Goal: Task Accomplishment & Management: Manage account settings

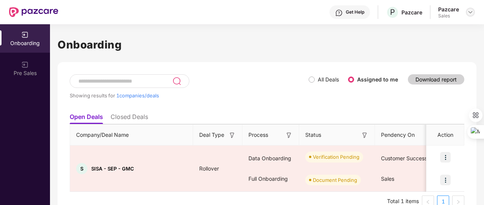
click at [471, 14] on img at bounding box center [470, 12] width 6 height 6
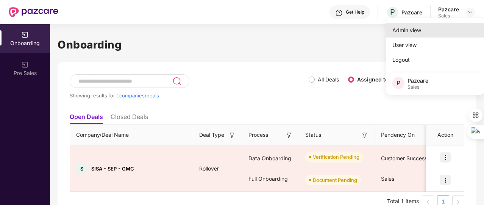
click at [442, 30] on div "Admin view" at bounding box center [435, 30] width 99 height 15
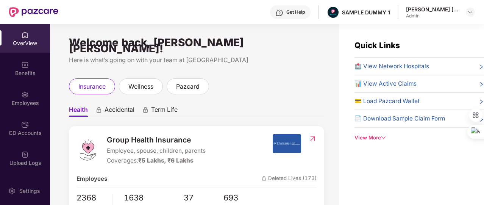
click at [375, 139] on div "View More" at bounding box center [420, 138] width 130 height 8
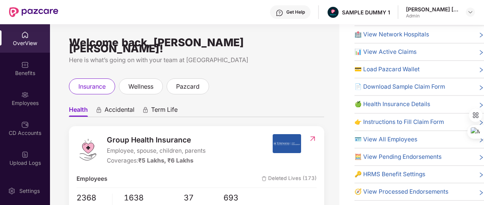
scroll to position [24, 0]
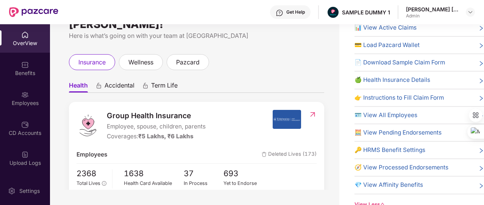
click at [378, 145] on span "🔑 HRMS Benefit Settings" at bounding box center [390, 149] width 71 height 9
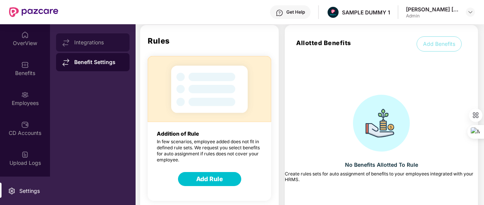
click at [99, 47] on div "Integrations" at bounding box center [92, 42] width 73 height 18
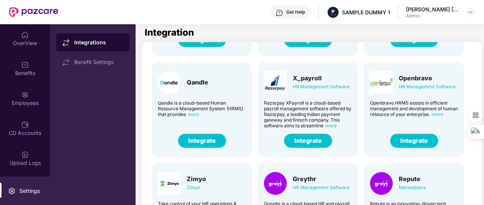
scroll to position [0, 0]
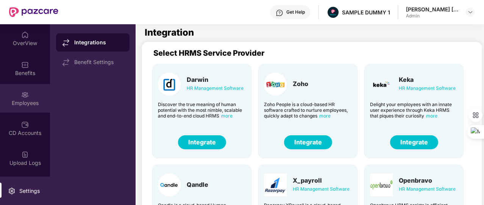
click at [19, 105] on div "Employees" at bounding box center [25, 103] width 50 height 8
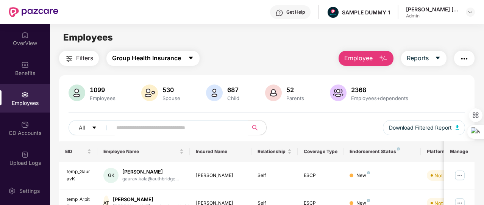
click at [177, 61] on span "Group Health Insurance" at bounding box center [146, 57] width 69 height 9
click at [288, 57] on div "Filters Group Health Insurance Employee Reports" at bounding box center [267, 58] width 416 height 15
click at [374, 58] on button "Employee" at bounding box center [366, 58] width 55 height 15
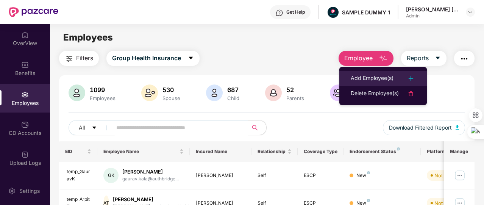
click at [375, 72] on li "Add Employee(s)" at bounding box center [383, 78] width 88 height 15
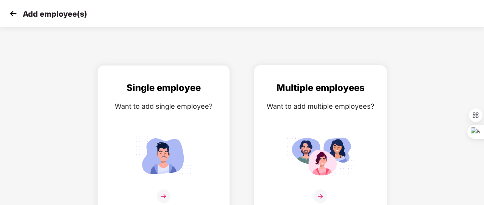
click at [317, 109] on div "Want to add multiple employees?" at bounding box center [320, 106] width 117 height 11
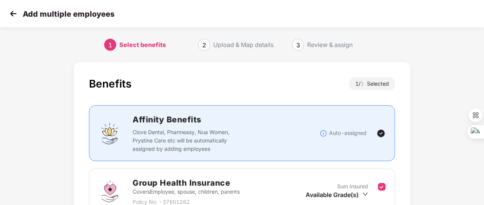
scroll to position [100, 0]
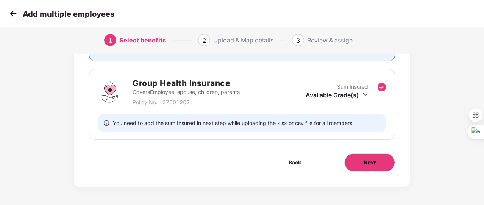
click at [368, 154] on button "Next" at bounding box center [369, 162] width 51 height 18
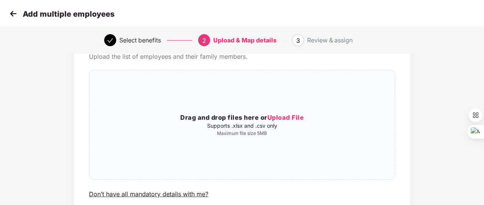
scroll to position [43, 0]
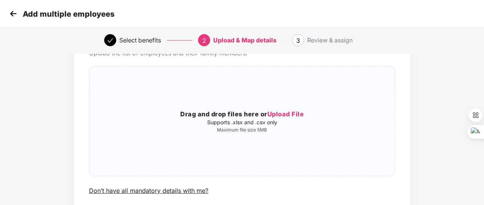
click at [16, 16] on img at bounding box center [13, 13] width 11 height 11
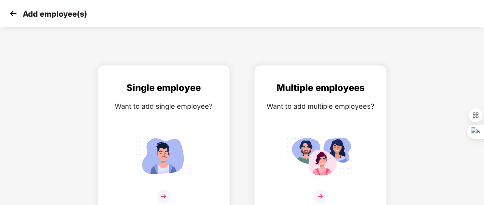
click at [16, 16] on img at bounding box center [13, 13] width 11 height 11
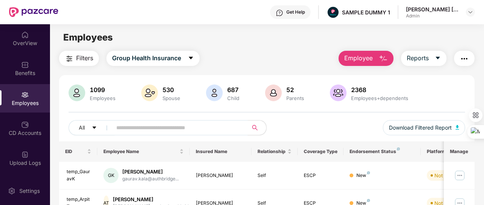
click at [361, 61] on span "Employee" at bounding box center [358, 57] width 28 height 9
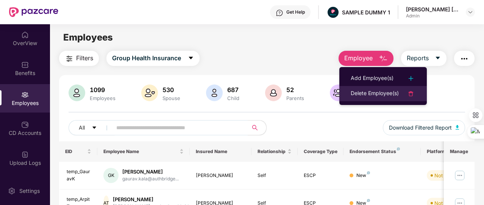
click at [367, 90] on div "Delete Employee(s)" at bounding box center [375, 93] width 48 height 9
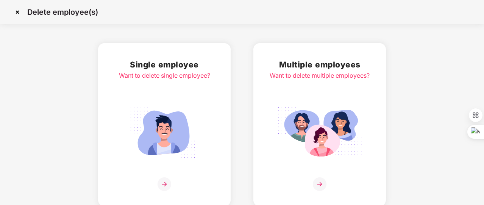
click at [341, 105] on img at bounding box center [319, 132] width 85 height 59
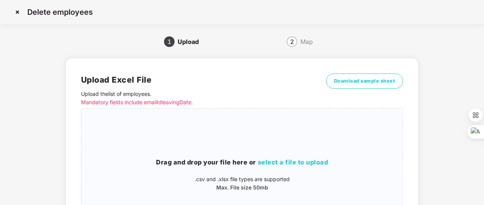
click at [20, 14] on img at bounding box center [17, 12] width 12 height 12
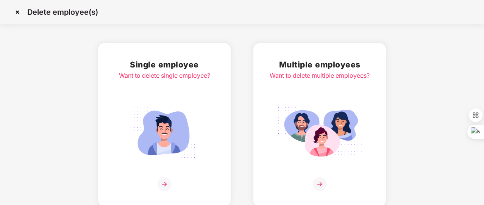
click at [20, 14] on img at bounding box center [17, 12] width 12 height 12
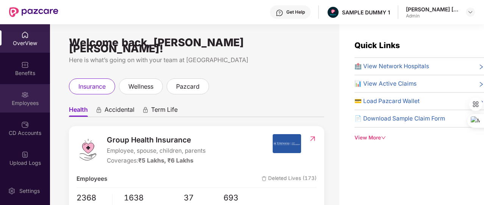
click at [28, 94] on div "Employees" at bounding box center [25, 98] width 50 height 28
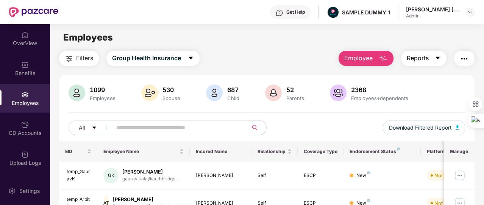
click at [425, 55] on span "Reports" at bounding box center [418, 57] width 22 height 9
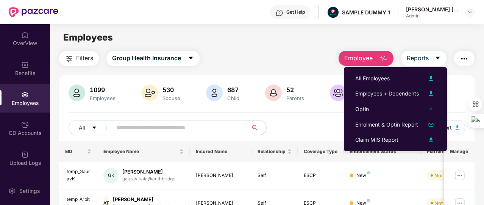
click at [466, 58] on img "button" at bounding box center [464, 58] width 9 height 9
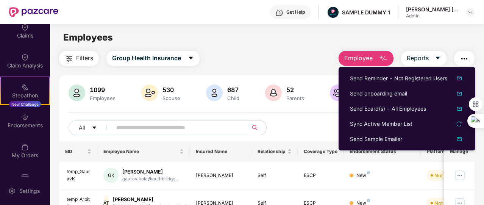
scroll to position [177, 0]
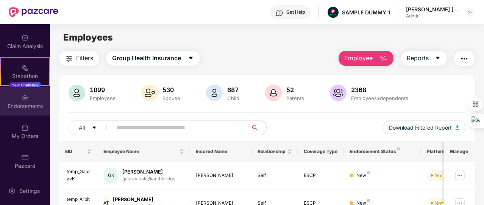
click at [33, 107] on div "Endorsements" at bounding box center [25, 106] width 50 height 8
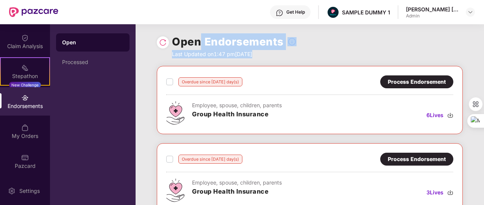
drag, startPoint x: 166, startPoint y: 69, endPoint x: 194, endPoint y: 44, distance: 37.8
click at [194, 44] on div "Open Endorsements Last Updated on 1:47 pm[DATE] Overdue since [DATE] day(s) Pro…" at bounding box center [310, 114] width 349 height 181
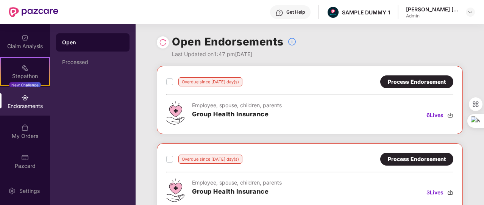
click at [150, 63] on div "Open Endorsements Last Updated on 1:47 pm[DATE]" at bounding box center [310, 45] width 349 height 42
click at [110, 58] on div "Processed" at bounding box center [92, 62] width 73 height 18
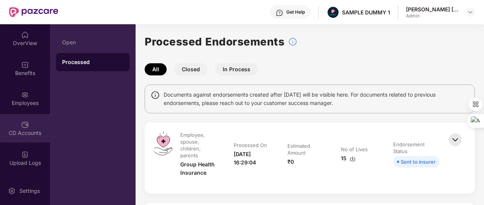
click at [27, 136] on div "CD Accounts" at bounding box center [25, 133] width 50 height 8
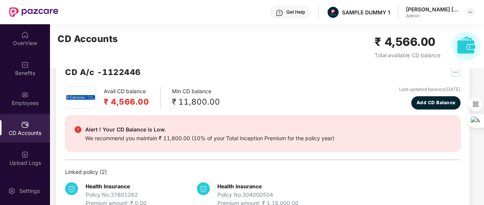
scroll to position [6, 0]
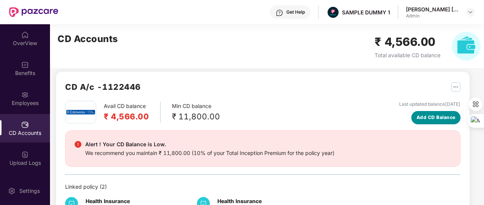
click at [432, 118] on span "Add CD Balance" at bounding box center [436, 117] width 39 height 7
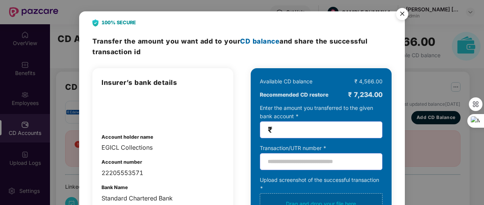
click at [402, 14] on img "Close" at bounding box center [402, 15] width 21 height 21
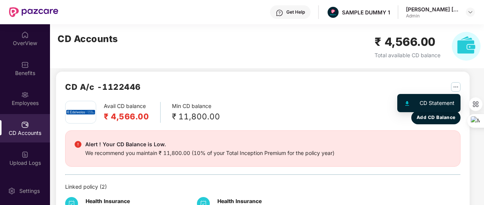
click at [455, 86] on img "button" at bounding box center [455, 86] width 9 height 9
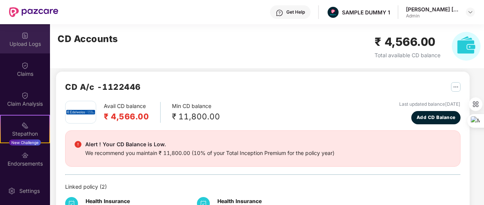
scroll to position [172, 0]
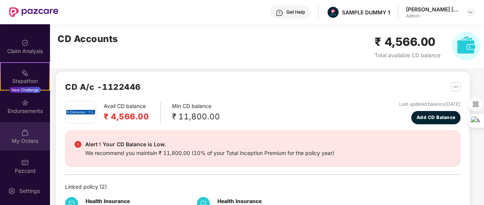
click at [33, 132] on div "My Orders" at bounding box center [25, 136] width 50 height 28
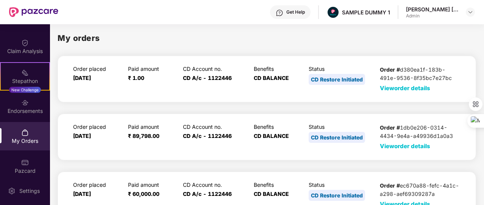
click at [404, 90] on span "View order details" at bounding box center [405, 87] width 50 height 7
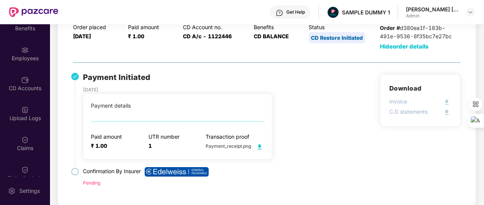
scroll to position [44, 0]
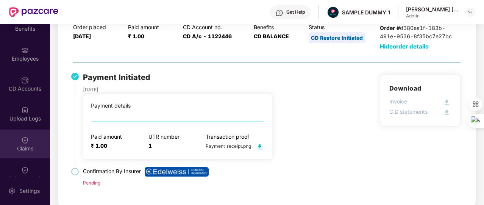
click at [26, 145] on div "Claims" at bounding box center [25, 149] width 50 height 8
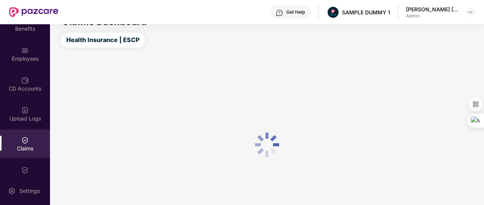
scroll to position [42, 0]
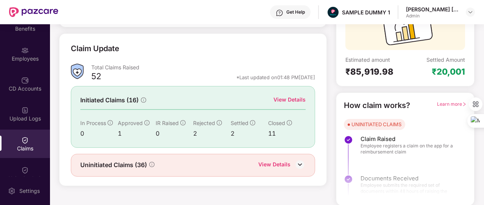
click at [284, 100] on div "View Details" at bounding box center [290, 99] width 32 height 8
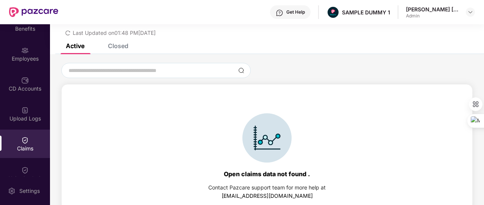
scroll to position [33, 0]
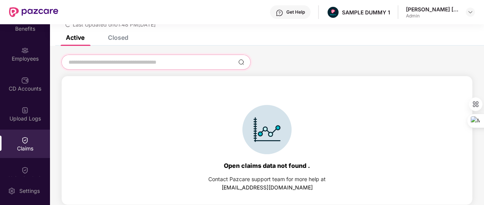
click at [175, 64] on input at bounding box center [151, 62] width 167 height 8
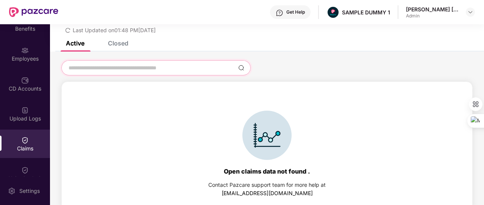
scroll to position [27, 0]
click at [123, 44] on div "Closed" at bounding box center [118, 44] width 20 height 8
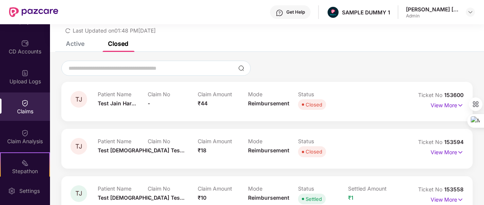
scroll to position [83, 0]
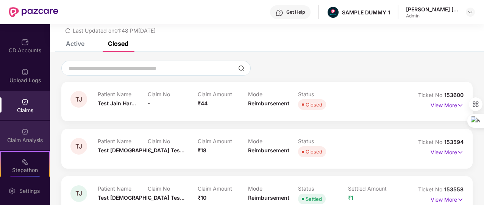
click at [36, 134] on div "Claim Analysis" at bounding box center [25, 135] width 50 height 28
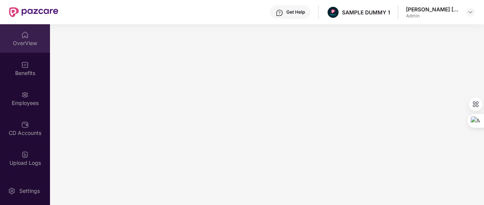
click at [26, 39] on div "OverView" at bounding box center [25, 38] width 50 height 28
